Goal: Complete application form

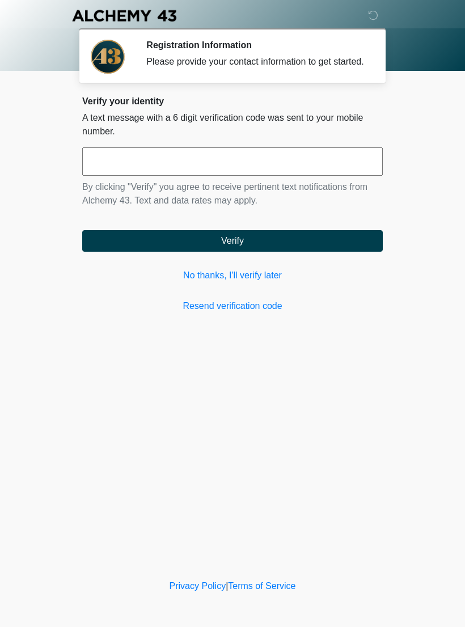
click at [271, 176] on input "text" at bounding box center [232, 161] width 300 height 28
type input "******"
click at [315, 247] on button "Verify" at bounding box center [232, 241] width 300 height 22
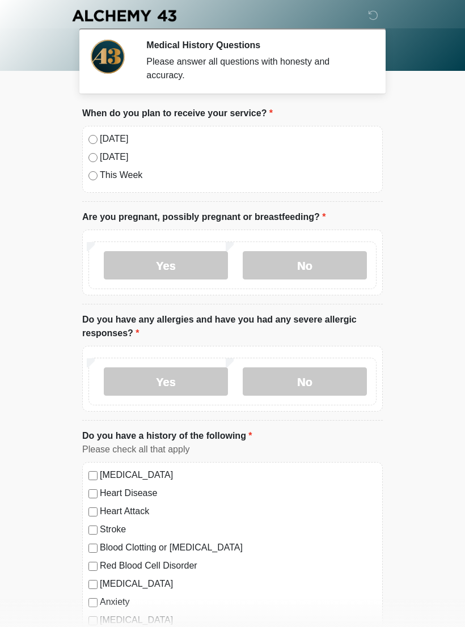
click at [101, 141] on label "[DATE]" at bounding box center [238, 139] width 277 height 14
click at [311, 266] on label "No" at bounding box center [305, 265] width 124 height 28
click at [320, 380] on label "No" at bounding box center [305, 381] width 124 height 28
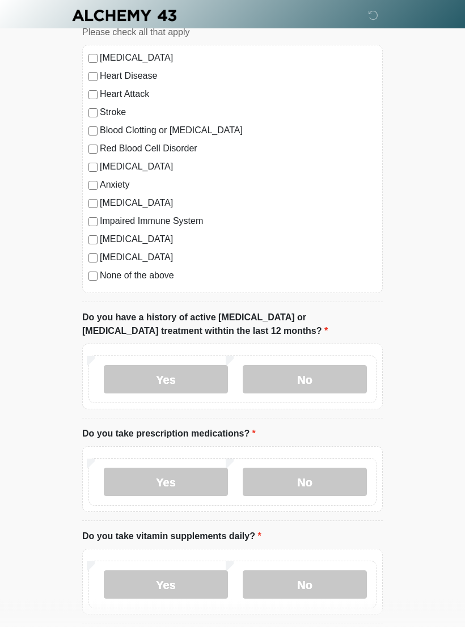
scroll to position [417, 0]
click at [321, 368] on label "No" at bounding box center [305, 379] width 124 height 28
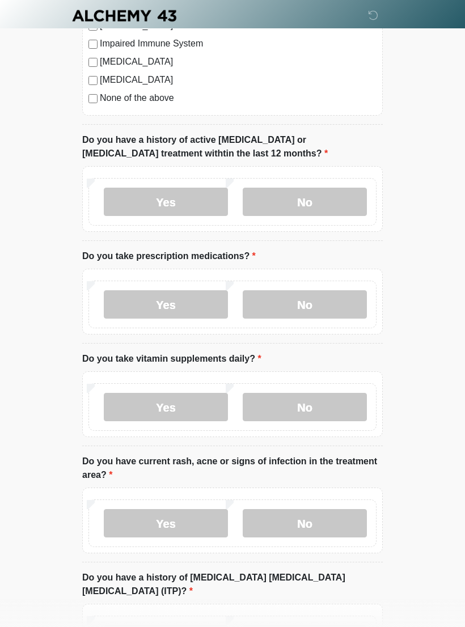
scroll to position [596, 0]
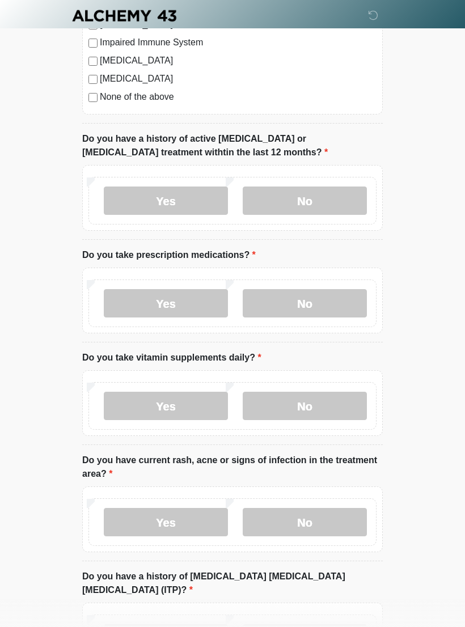
click at [319, 301] on label "No" at bounding box center [305, 303] width 124 height 28
click at [317, 397] on label "No" at bounding box center [305, 406] width 124 height 28
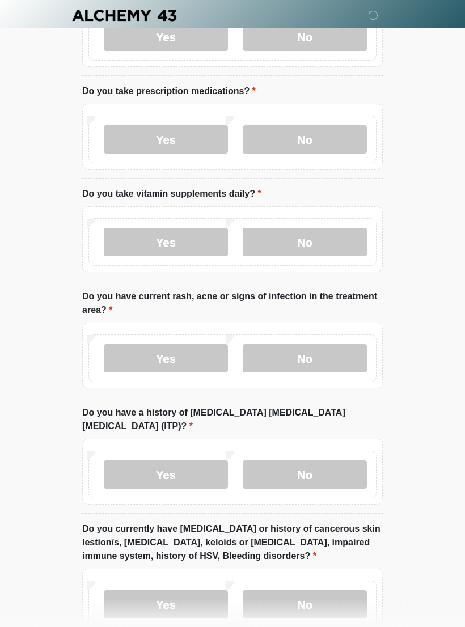
scroll to position [760, 0]
click at [319, 352] on label "No" at bounding box center [305, 358] width 124 height 28
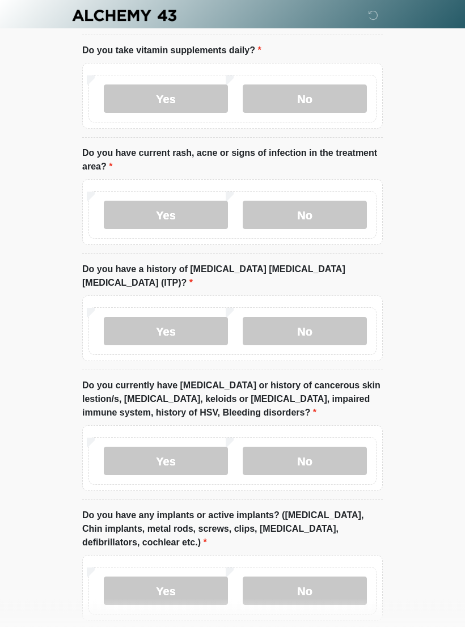
scroll to position [905, 0]
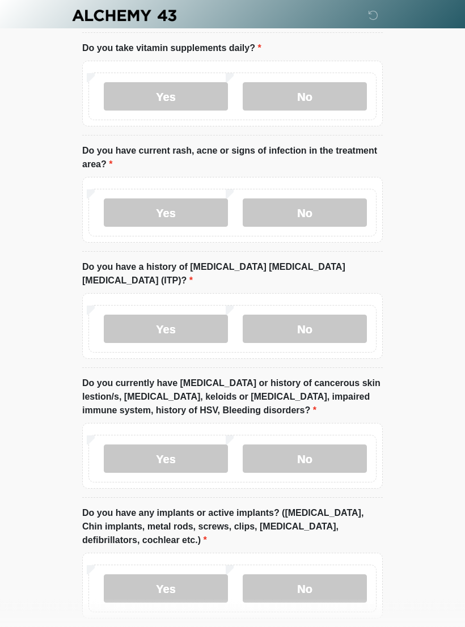
click at [317, 317] on label "No" at bounding box center [305, 329] width 124 height 28
click at [310, 451] on label "No" at bounding box center [305, 458] width 124 height 28
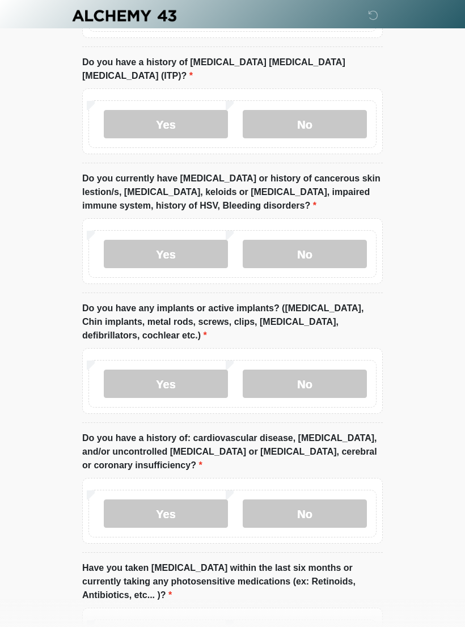
scroll to position [1112, 0]
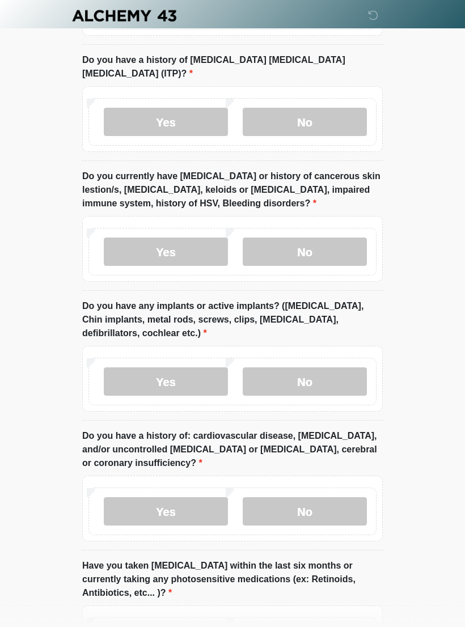
click at [174, 370] on label "Yes" at bounding box center [166, 381] width 124 height 28
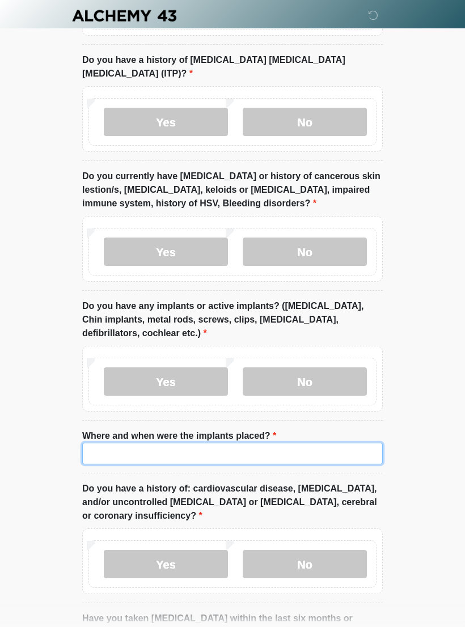
click at [200, 443] on input "Where and when were the implants placed?" at bounding box center [232, 454] width 300 height 22
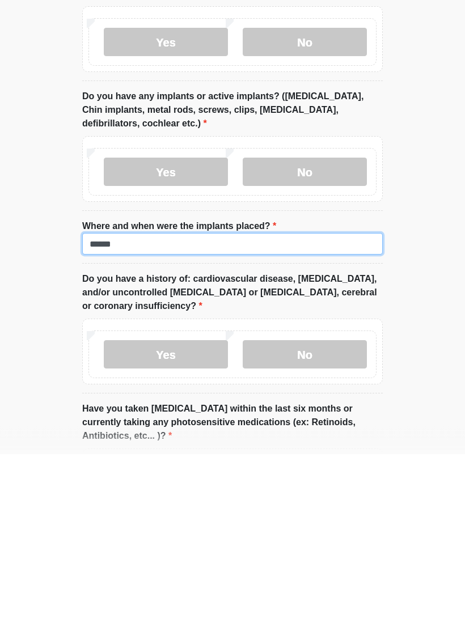
click at [145, 406] on input "*****" at bounding box center [232, 417] width 300 height 22
type input "*"
type input "**********"
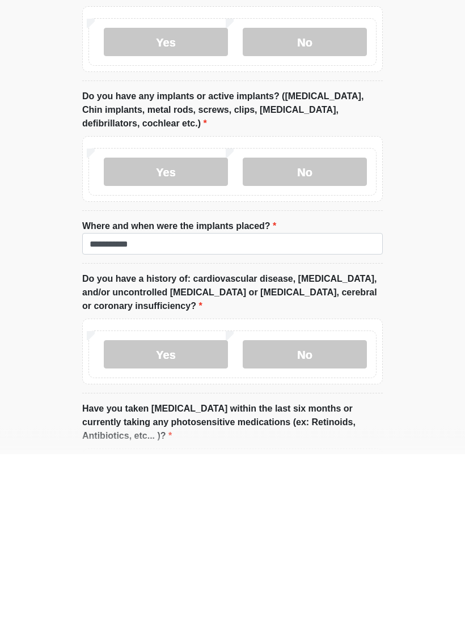
click at [320, 514] on label "No" at bounding box center [305, 528] width 124 height 28
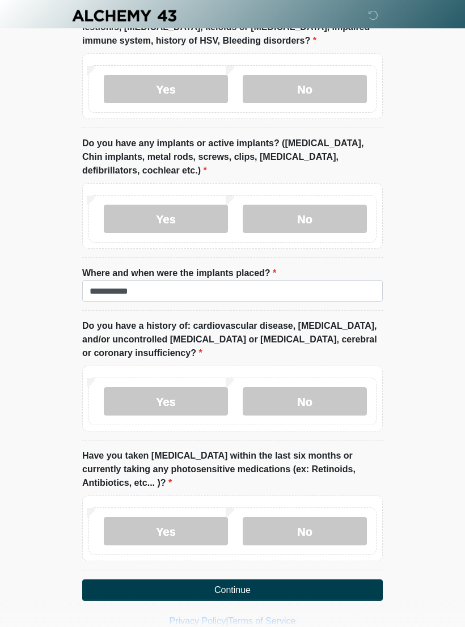
click at [315, 517] on label "No" at bounding box center [305, 531] width 124 height 28
click at [291, 579] on button "Continue" at bounding box center [232, 590] width 300 height 22
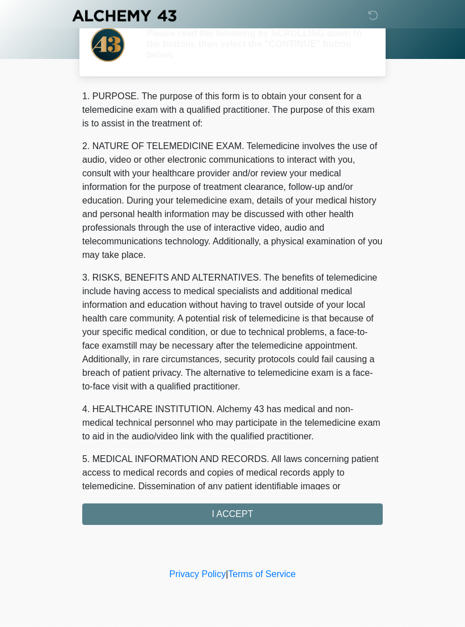
scroll to position [0, 0]
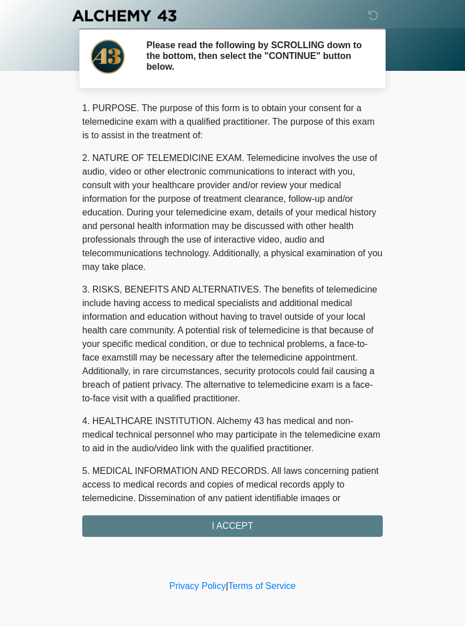
click at [270, 521] on div "1. PURPOSE. The purpose of this form is to obtain your consent for a telemedici…" at bounding box center [232, 318] width 300 height 435
click at [241, 523] on div "1. PURPOSE. The purpose of this form is to obtain your consent for a telemedici…" at bounding box center [232, 318] width 300 height 435
click at [256, 526] on div "1. PURPOSE. The purpose of this form is to obtain your consent for a telemedici…" at bounding box center [232, 318] width 300 height 435
click at [233, 525] on div "1. PURPOSE. The purpose of this form is to obtain your consent for a telemedici…" at bounding box center [232, 318] width 300 height 435
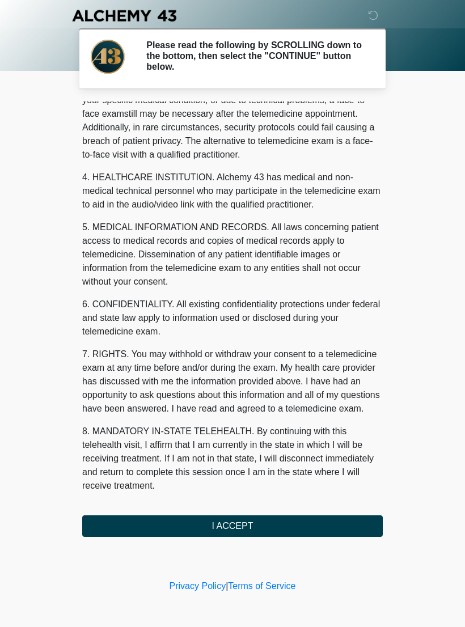
scroll to position [257, 0]
click at [279, 529] on button "I ACCEPT" at bounding box center [232, 526] width 300 height 22
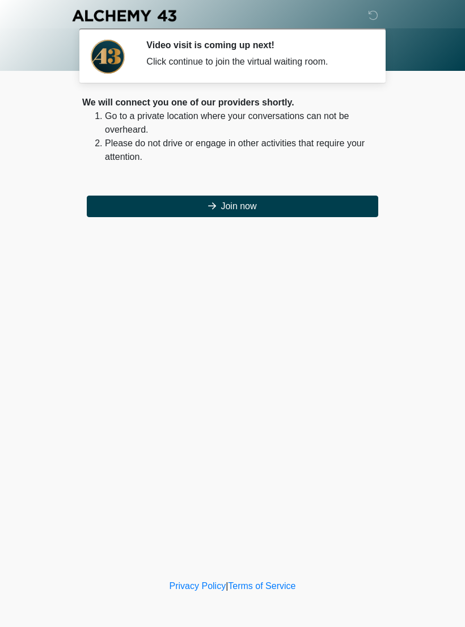
click at [244, 199] on button "Join now" at bounding box center [232, 207] width 291 height 22
